Goal: Task Accomplishment & Management: Manage account settings

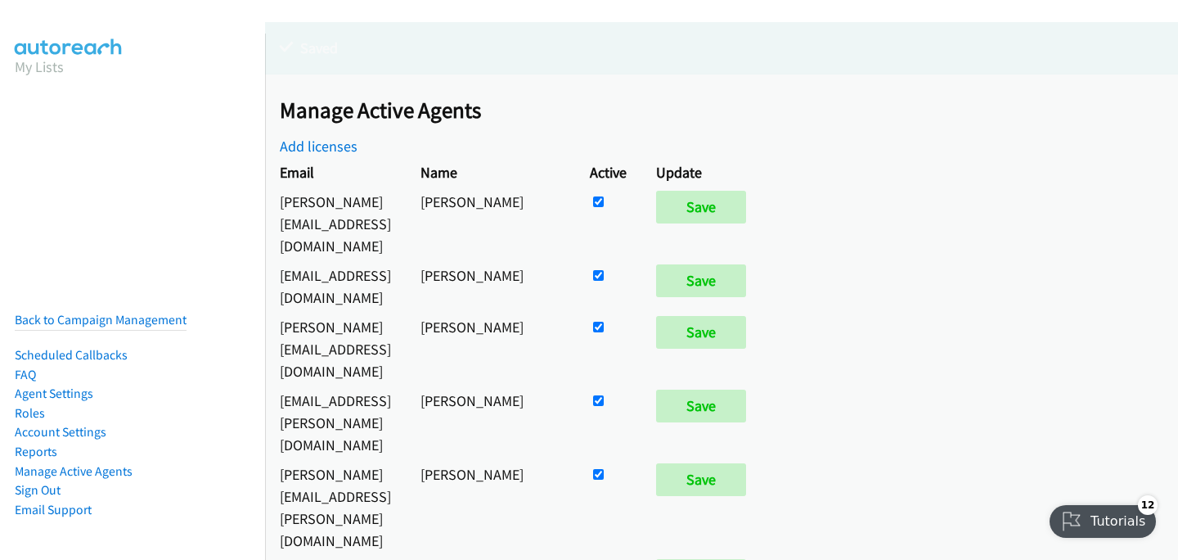
click at [604, 200] on input "checkbox" at bounding box center [598, 201] width 11 height 11
checkbox input "false"
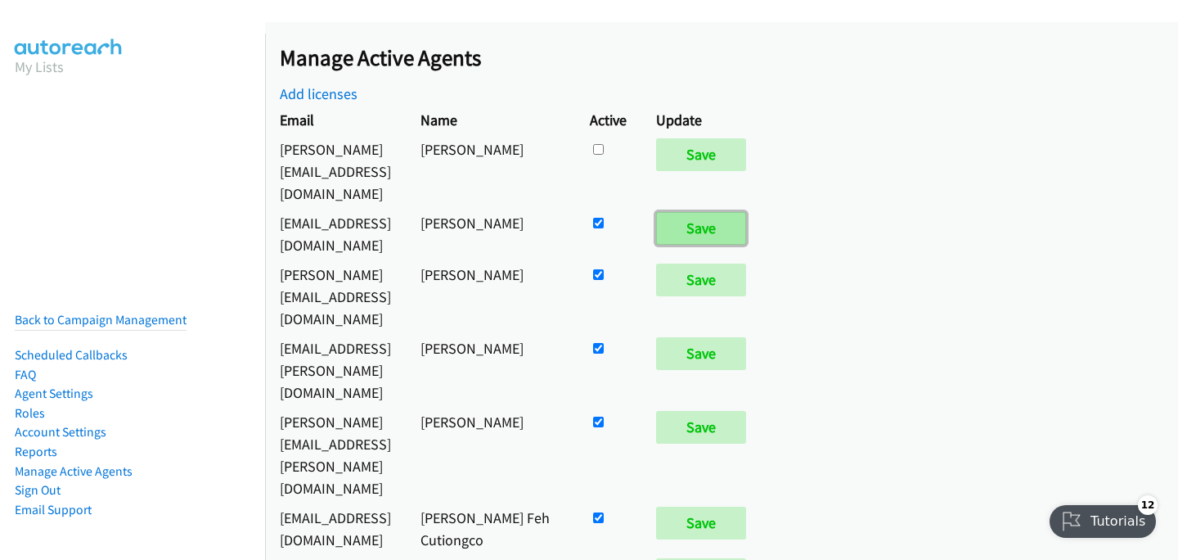
click at [746, 212] on input "Save" at bounding box center [701, 228] width 90 height 33
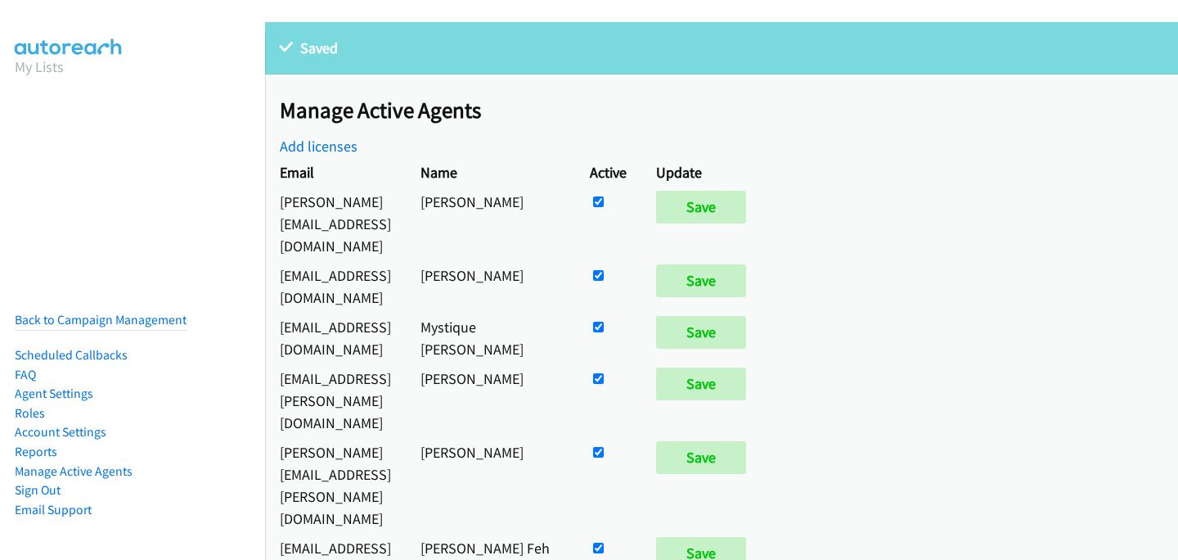
click at [604, 200] on input "checkbox" at bounding box center [598, 201] width 11 height 11
checkbox input "false"
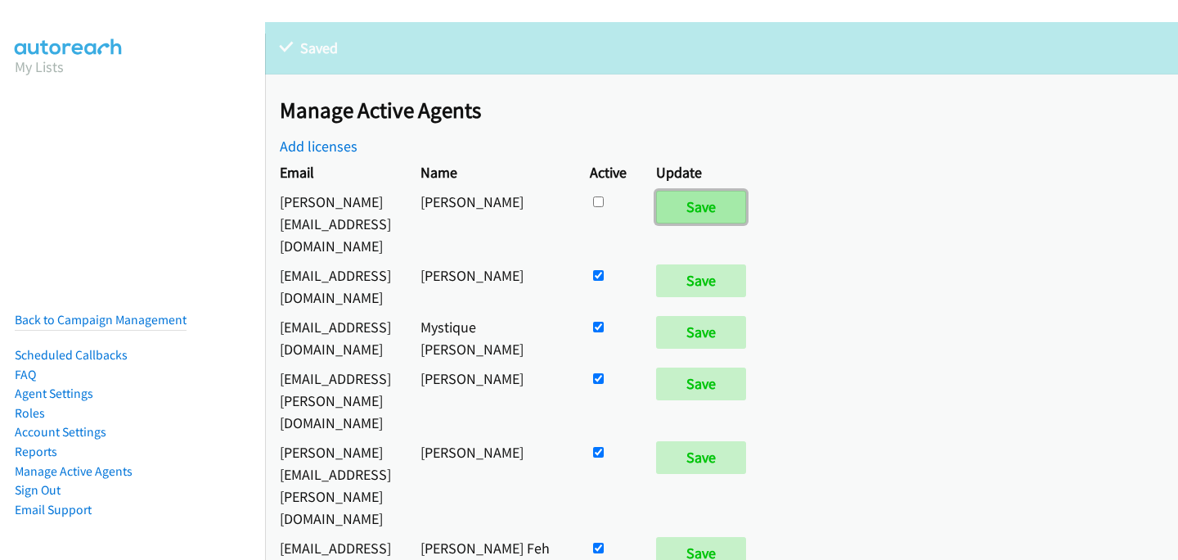
click at [746, 204] on input "Save" at bounding box center [701, 207] width 90 height 33
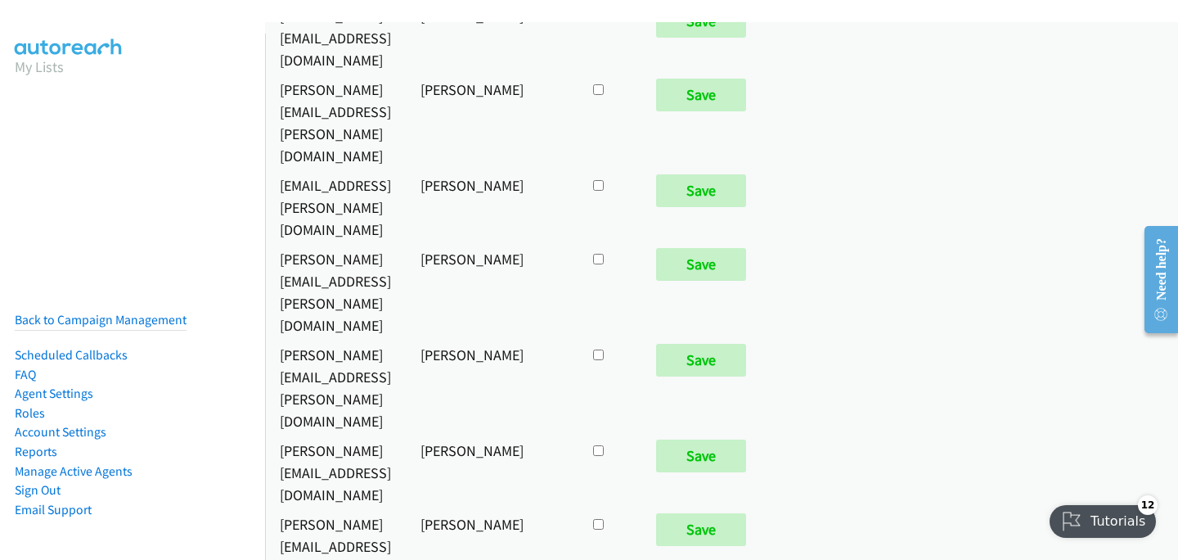
scroll to position [9712, 0]
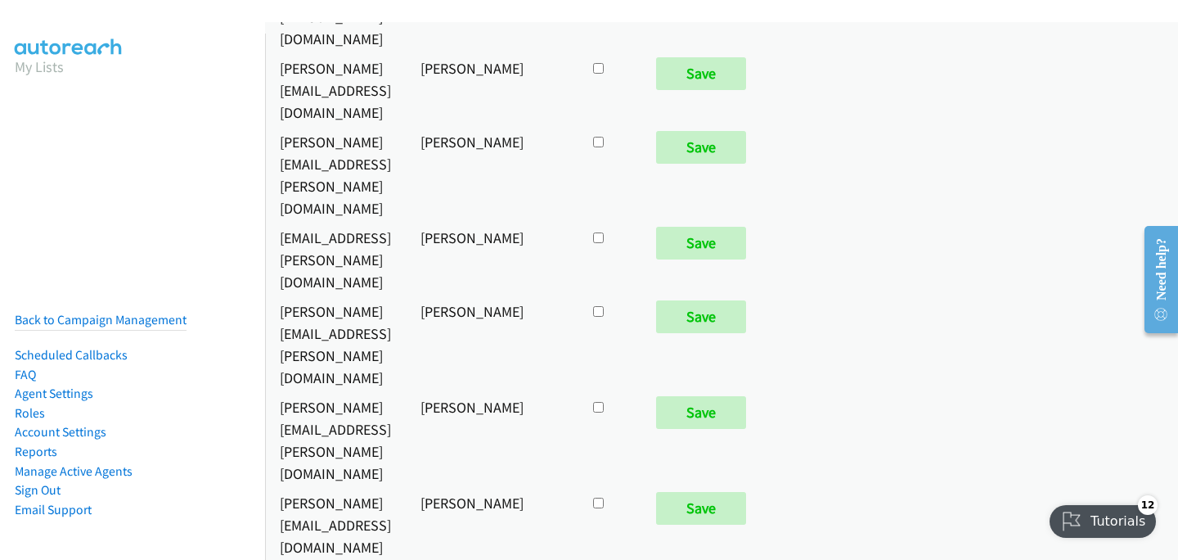
checkbox input "true"
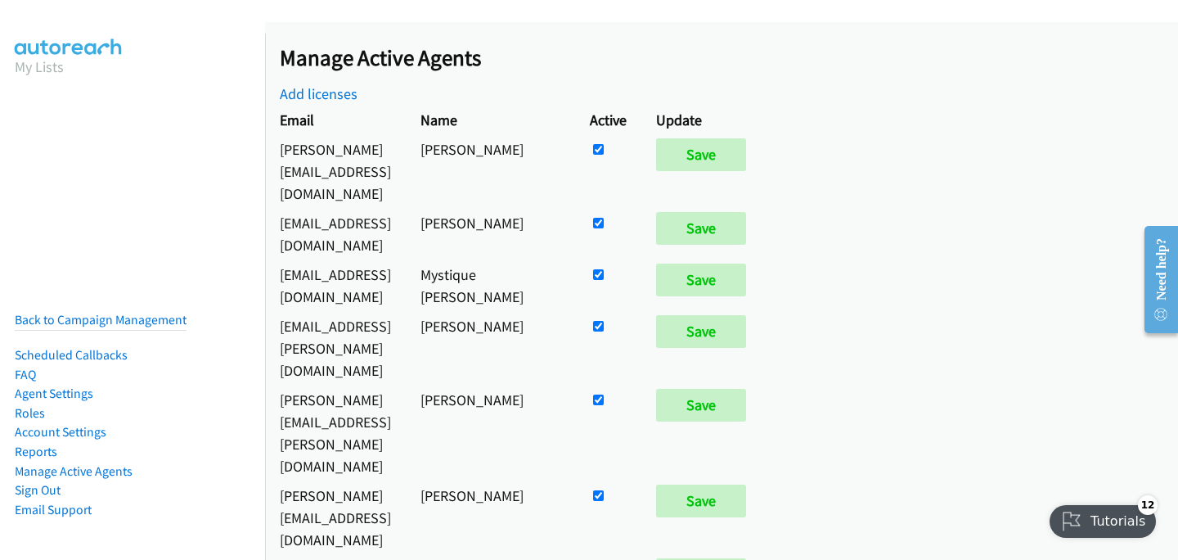
scroll to position [1723, 0]
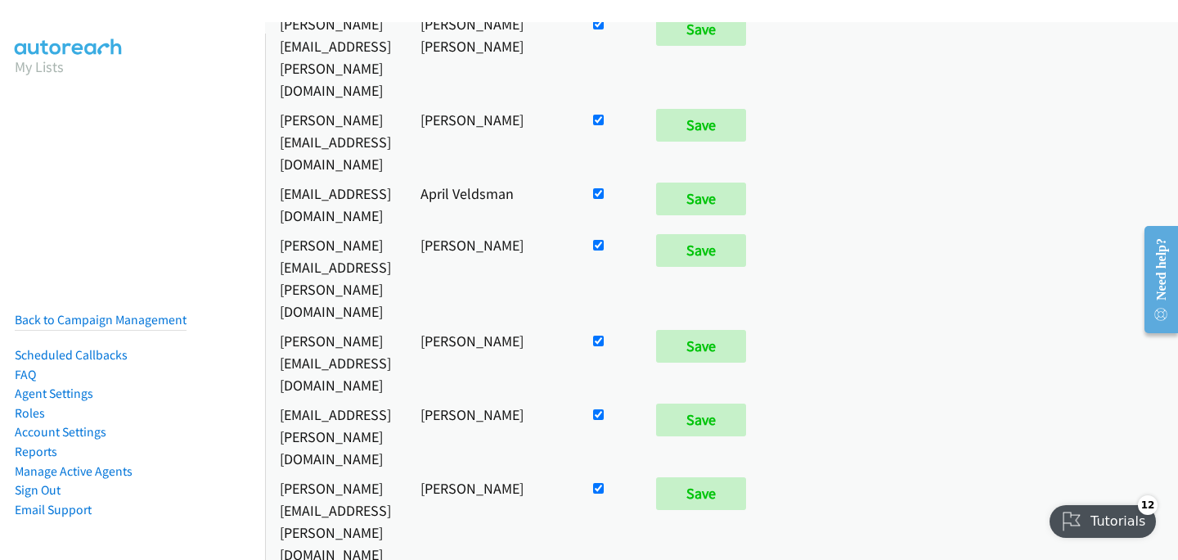
checkbox input "false"
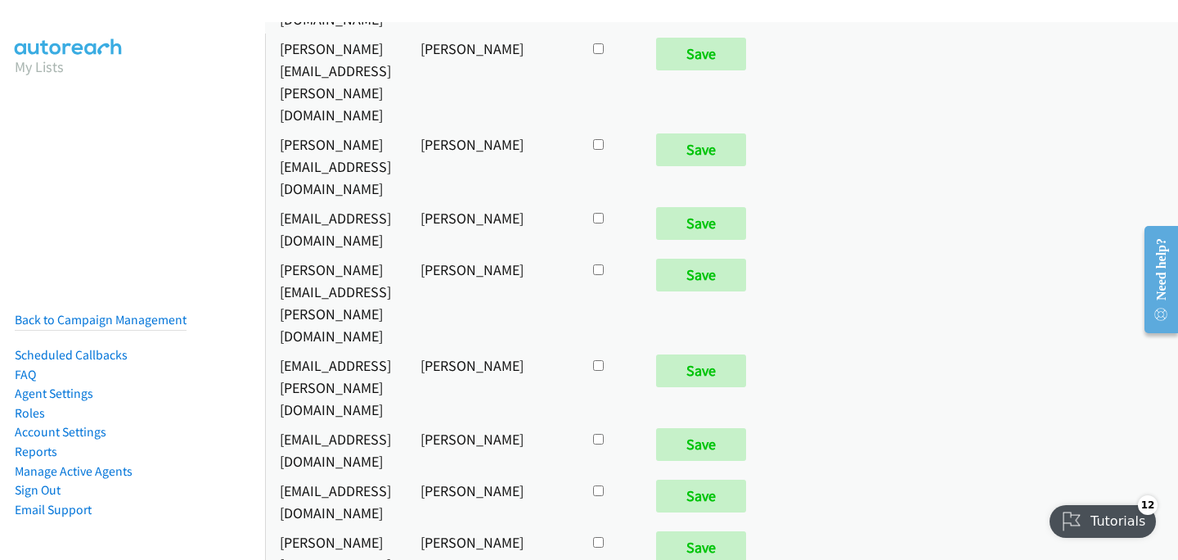
scroll to position [8503, 0]
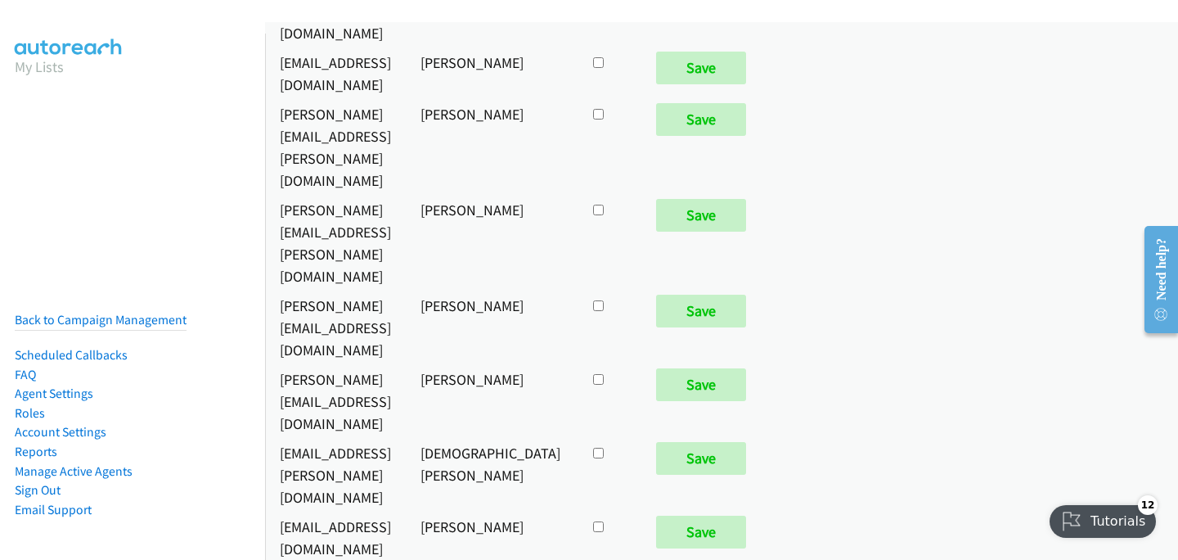
checkbox input "true"
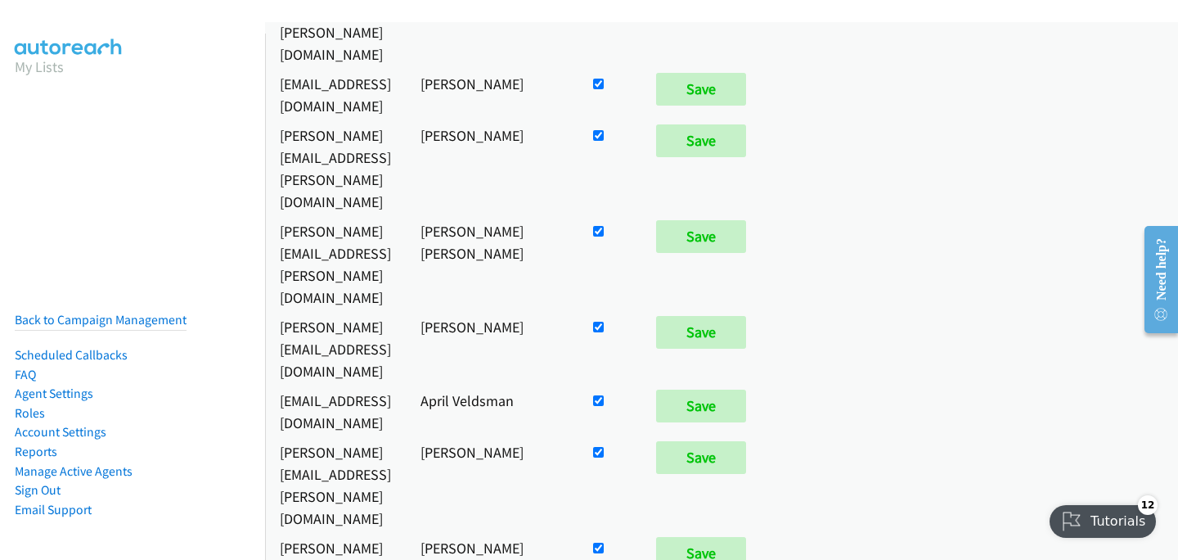
scroll to position [1519, 0]
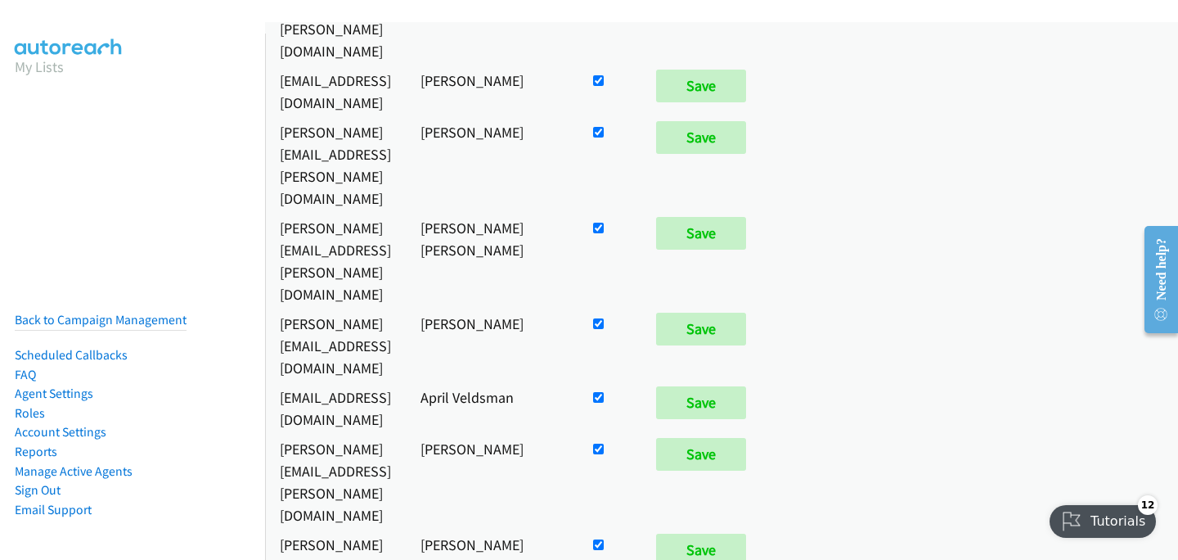
checkbox input "false"
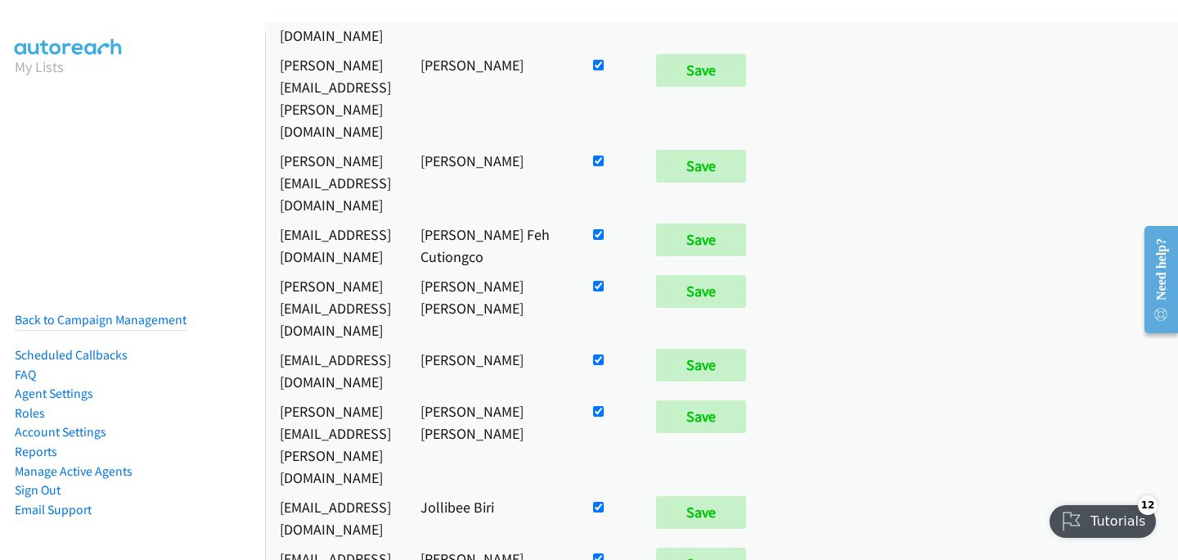
scroll to position [7778, 0]
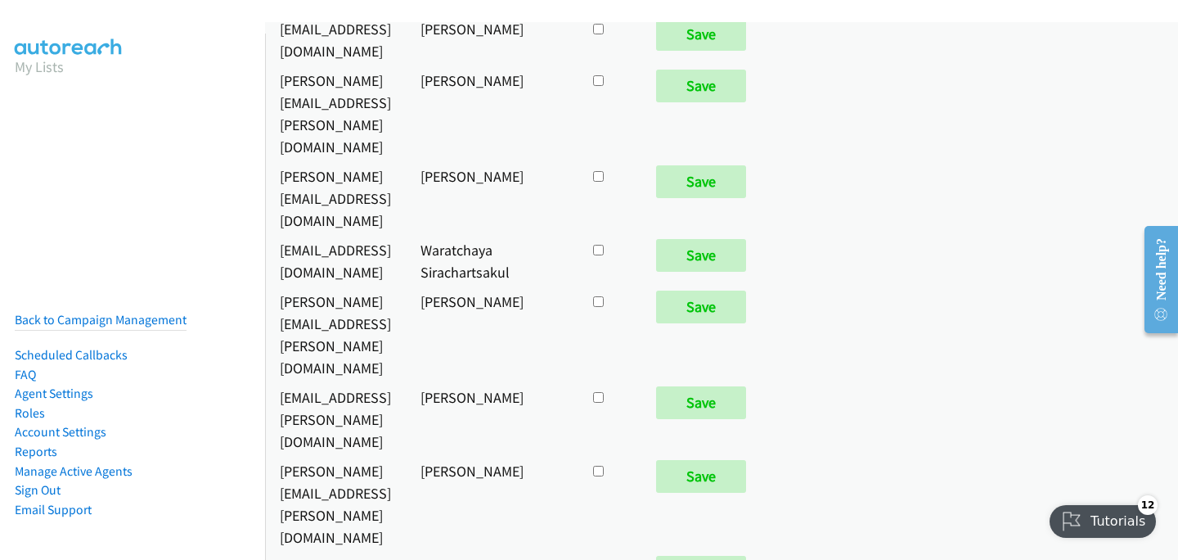
checkbox input "true"
